Goal: Navigation & Orientation: Find specific page/section

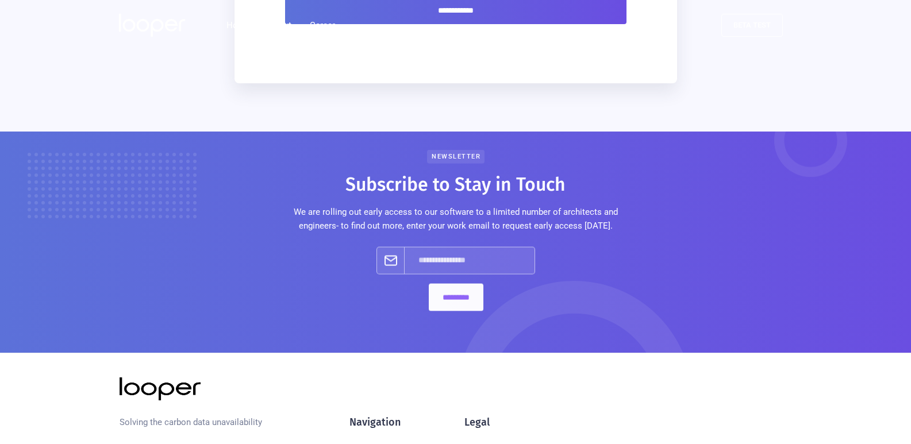
scroll to position [896, 0]
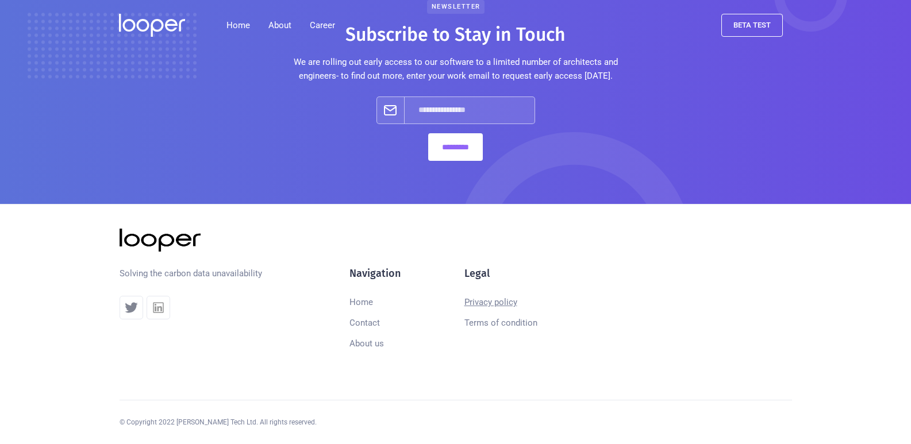
click at [484, 302] on link "Privacy policy" at bounding box center [490, 302] width 53 height 21
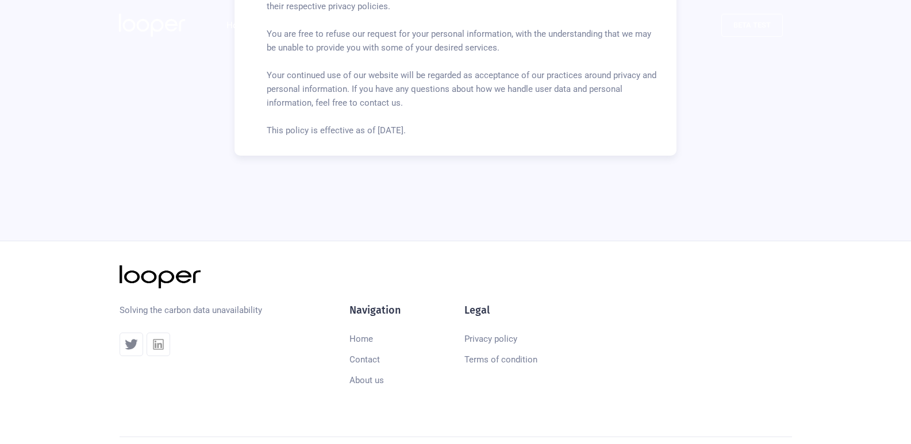
scroll to position [643, 0]
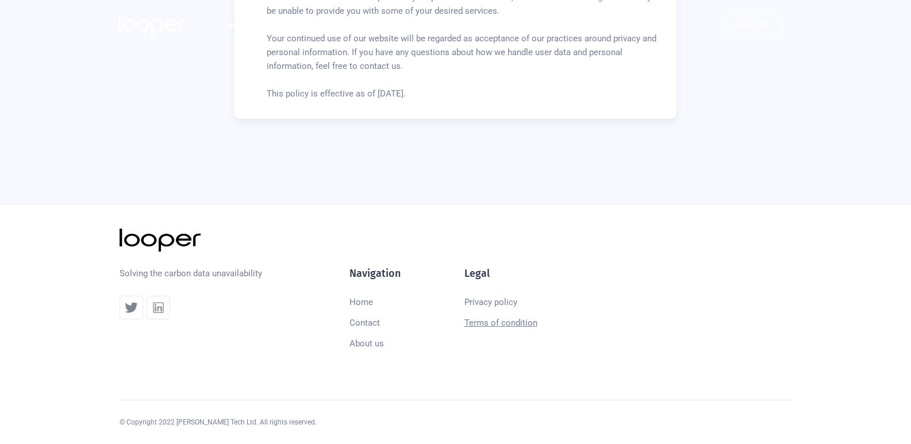
click at [503, 321] on link "Terms of condition" at bounding box center [500, 323] width 73 height 21
